Goal: Find specific page/section: Find specific page/section

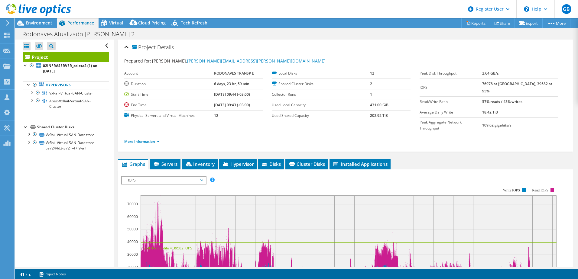
select select "SouthAmerica"
select select "USD"
drag, startPoint x: 0, startPoint y: 0, endPoint x: 70, endPoint y: 95, distance: 117.6
click at [70, 95] on span "VxRail-Virtual-SAN-Cluster" at bounding box center [71, 93] width 44 height 5
